Goal: Navigation & Orientation: Understand site structure

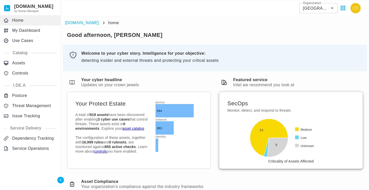
click at [330, 94] on div "Section ID: SecOps Monitor, detect, and respond to threats Medium Low Unknown 2…" at bounding box center [291, 129] width 144 height 77
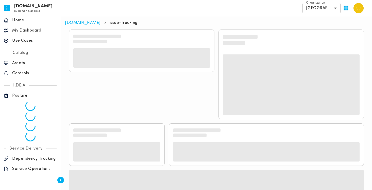
click at [334, 11] on body "[DOMAIN_NAME] by Human Managed {"resourceSet":[{"resourceId":"invicta-io/web/na…" at bounding box center [186, 114] width 372 height 228
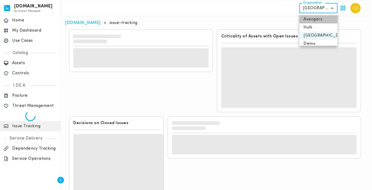
click at [322, 18] on li "Avengers" at bounding box center [319, 19] width 38 height 8
type input "**********"
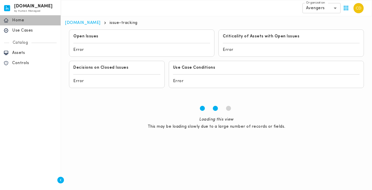
click at [31, 19] on p "Home" at bounding box center [34, 20] width 45 height 5
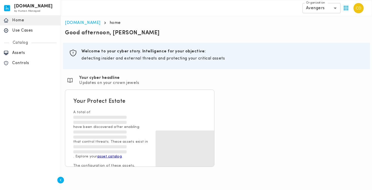
click at [326, 9] on body "[DOMAIN_NAME] by Human Managed {"resourceSet":[{"resourceId":"invicta-io/web/na…" at bounding box center [186, 85] width 372 height 171
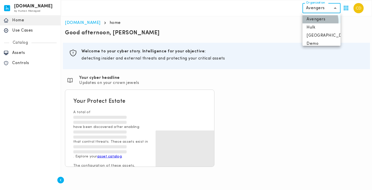
click at [315, 21] on li "Avengers" at bounding box center [322, 19] width 38 height 8
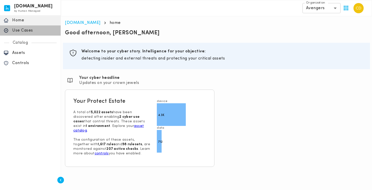
click at [40, 28] on p "Use Cases" at bounding box center [34, 30] width 45 height 5
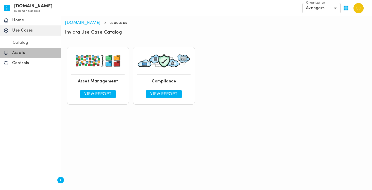
click at [27, 52] on p "Assets" at bounding box center [34, 52] width 45 height 5
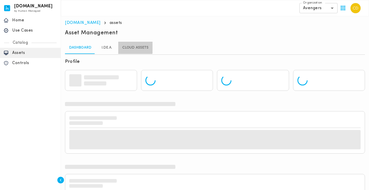
click at [132, 47] on link "Cloud Assets" at bounding box center [135, 48] width 34 height 12
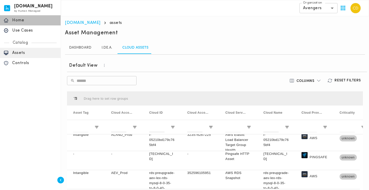
click at [29, 19] on p "Home" at bounding box center [34, 20] width 45 height 5
